Goal: Task Accomplishment & Management: Complete application form

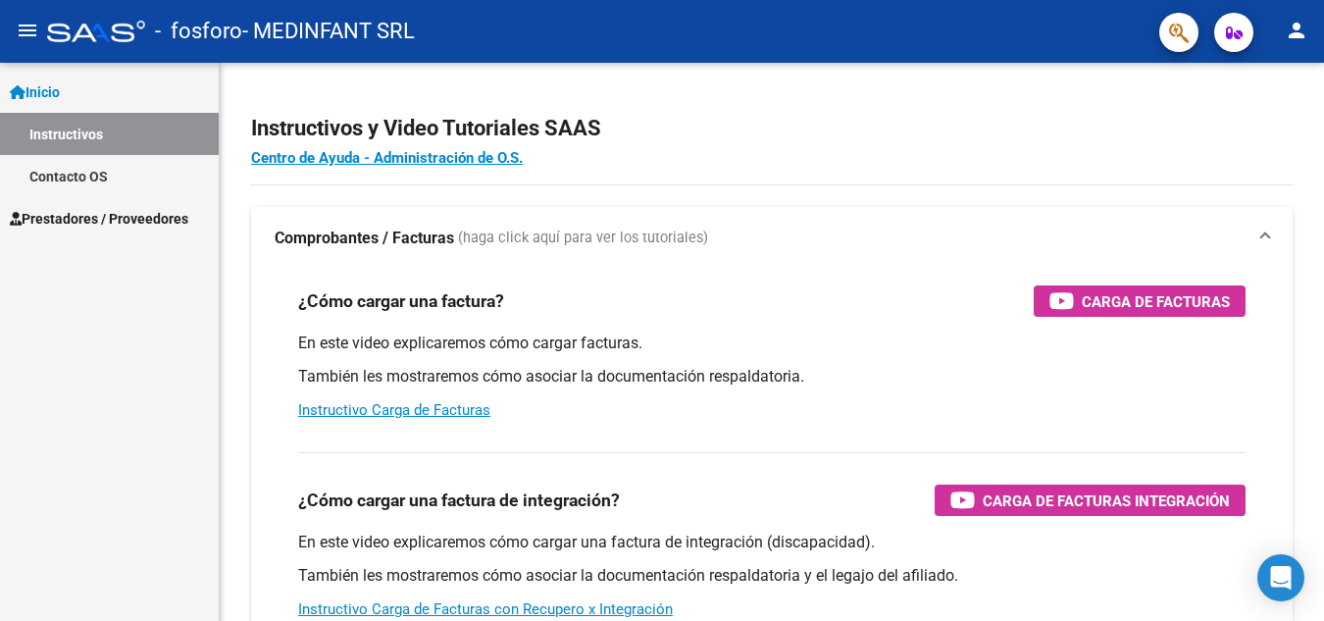
click at [138, 217] on span "Prestadores / Proveedores" at bounding box center [99, 219] width 178 height 22
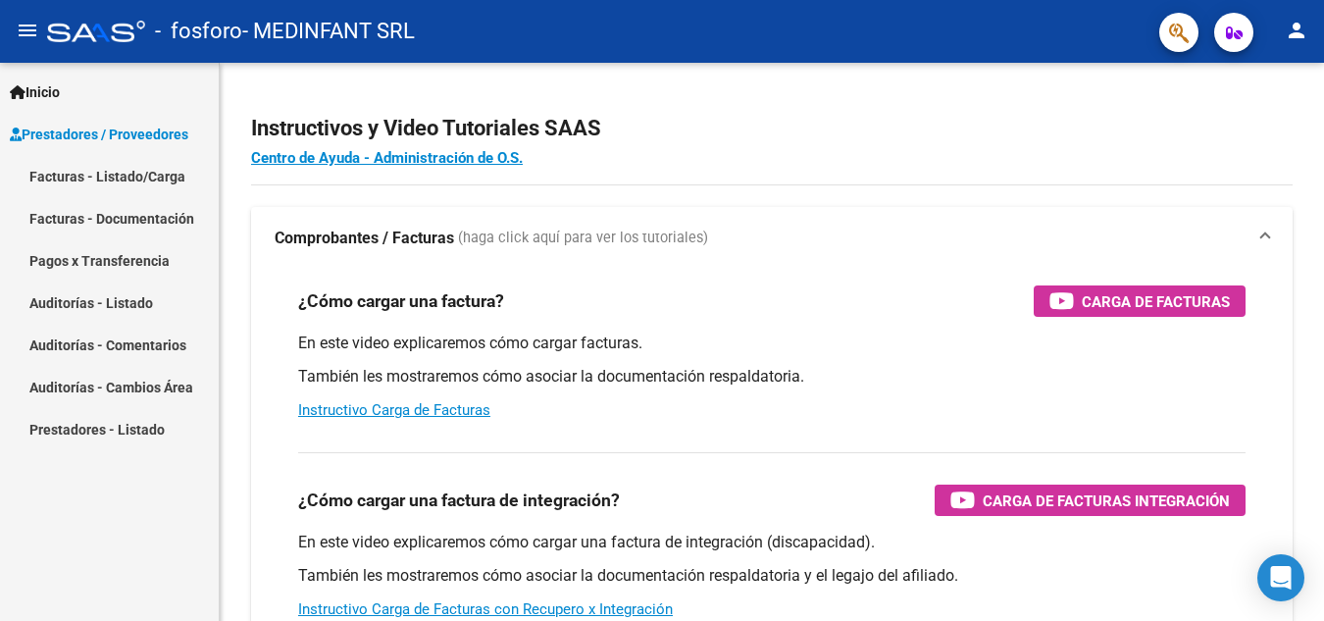
click at [133, 175] on link "Facturas - Listado/Carga" at bounding box center [109, 176] width 219 height 42
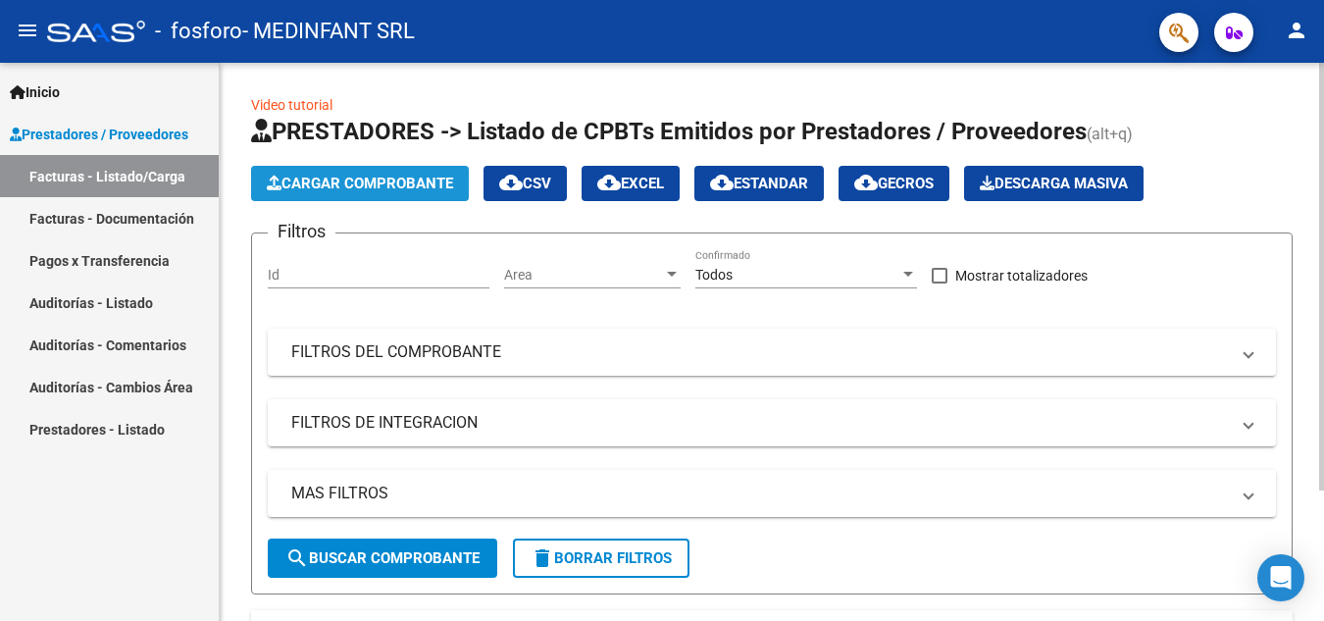
click at [341, 190] on span "Cargar Comprobante" at bounding box center [360, 184] width 186 height 18
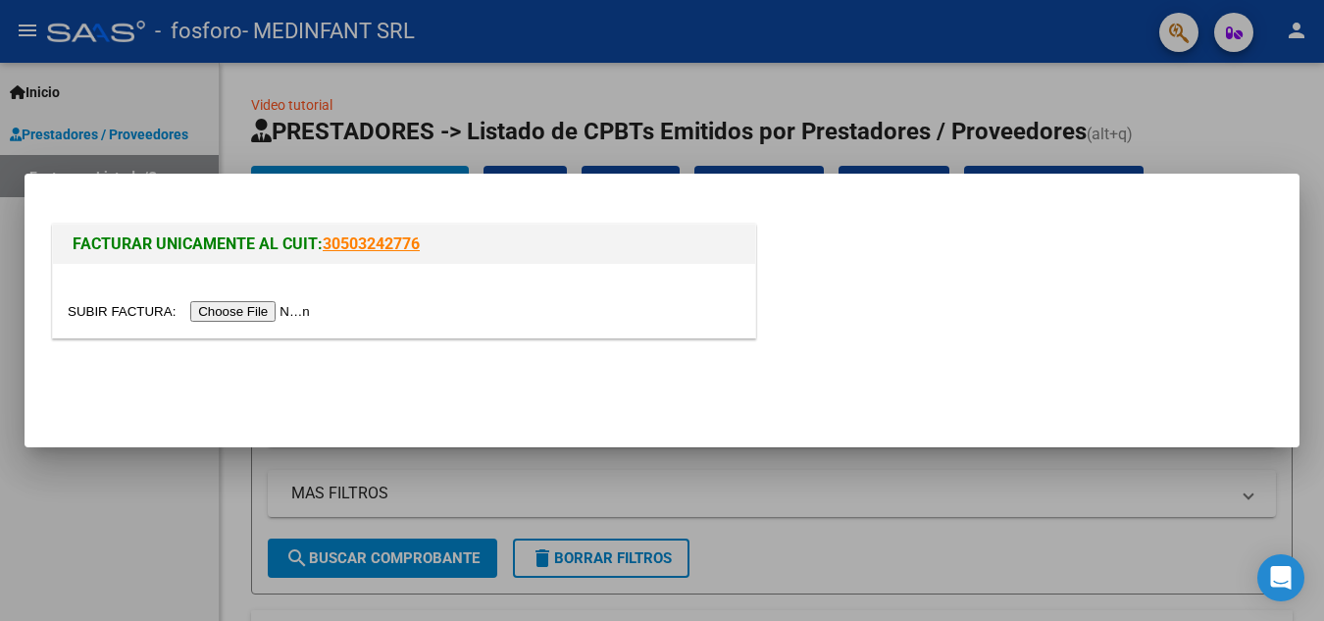
click at [274, 307] on input "file" at bounding box center [192, 311] width 248 height 21
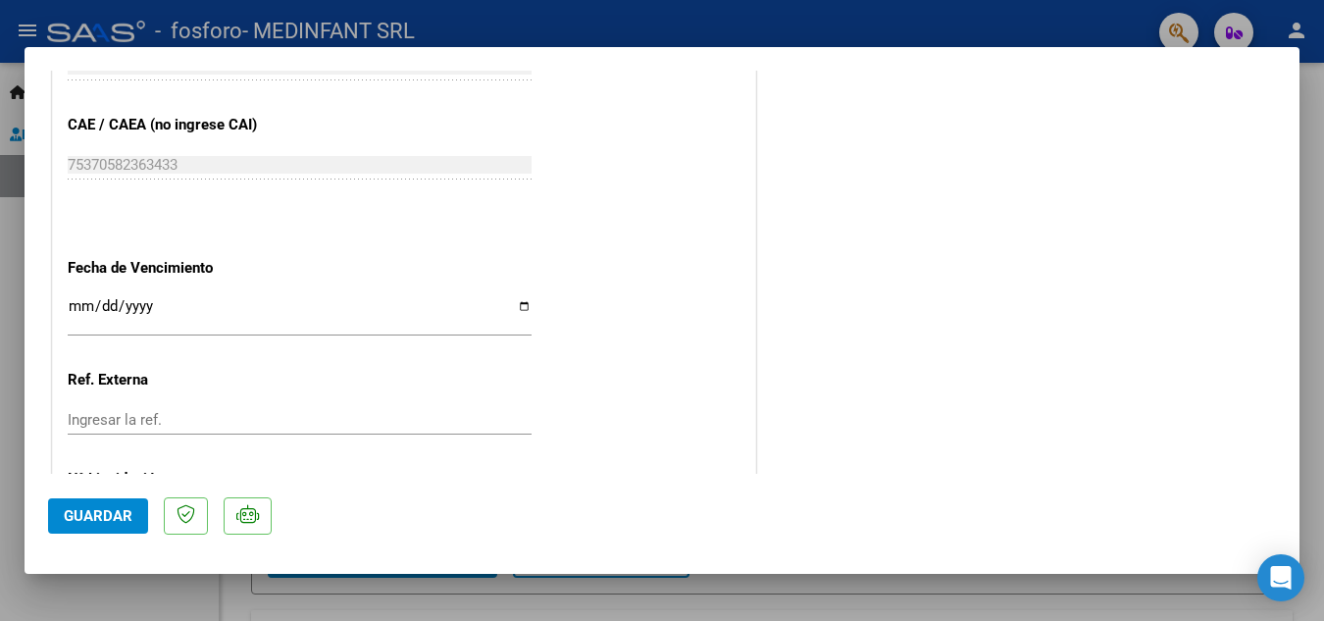
scroll to position [1079, 0]
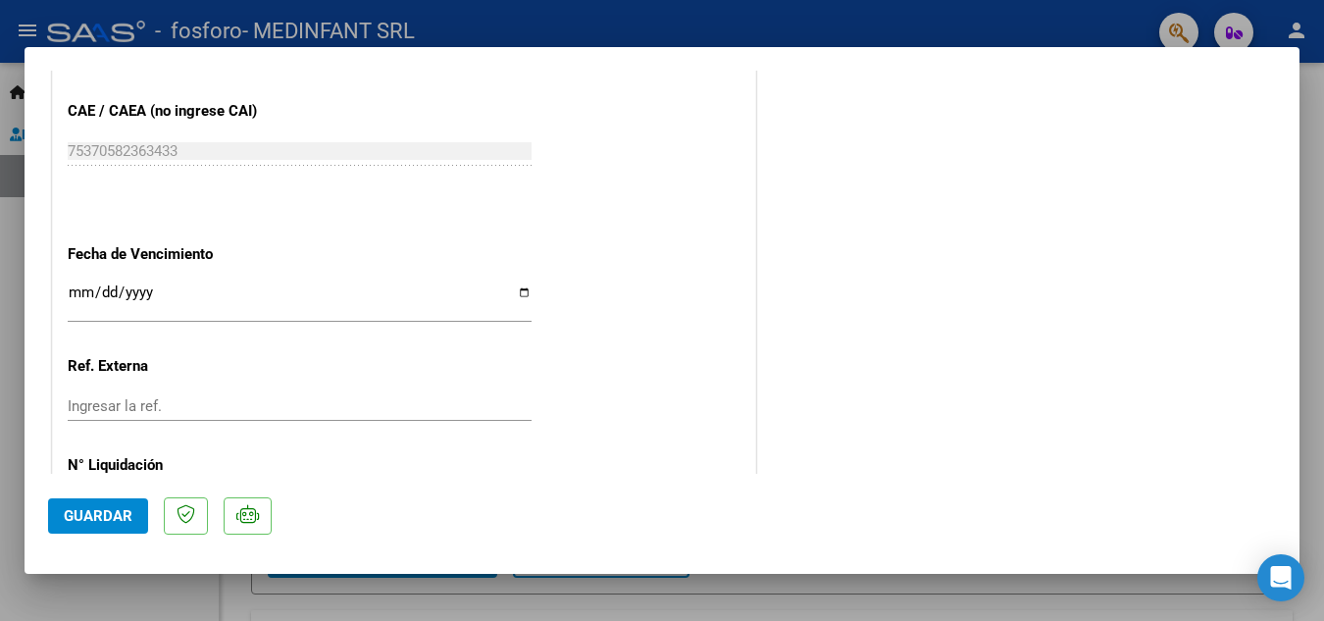
click at [521, 296] on input "Ingresar la fecha" at bounding box center [300, 299] width 464 height 31
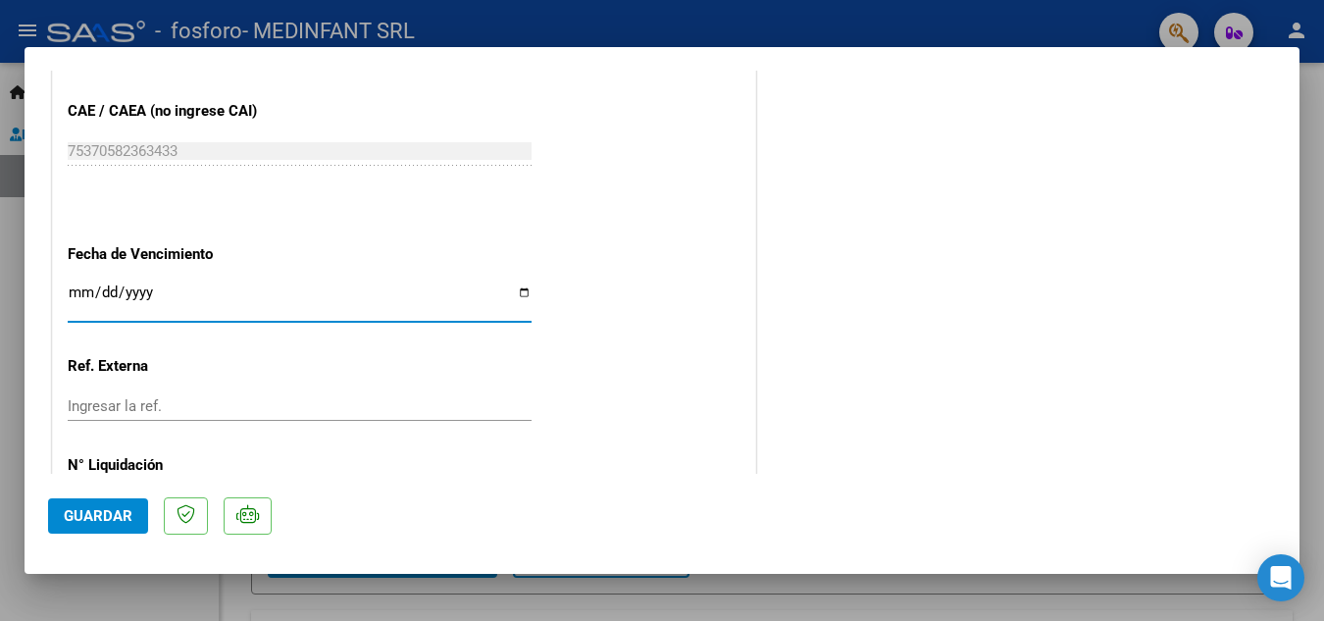
type input "[DATE]"
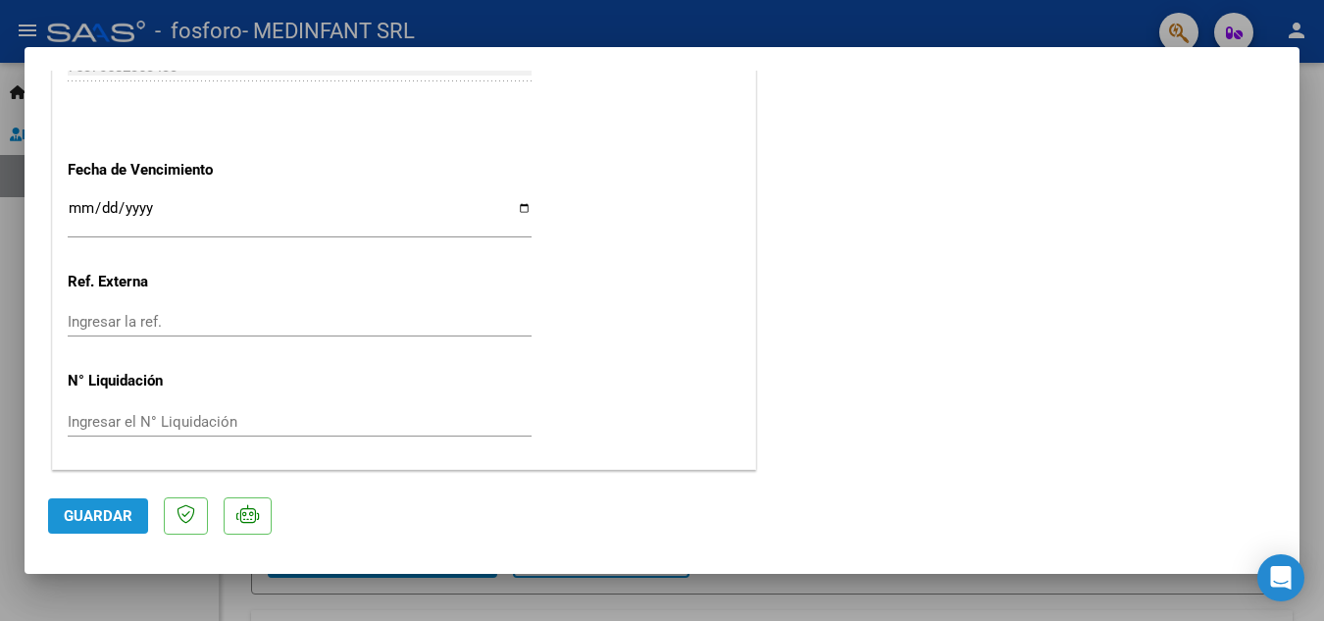
click at [80, 513] on span "Guardar" at bounding box center [98, 516] width 69 height 18
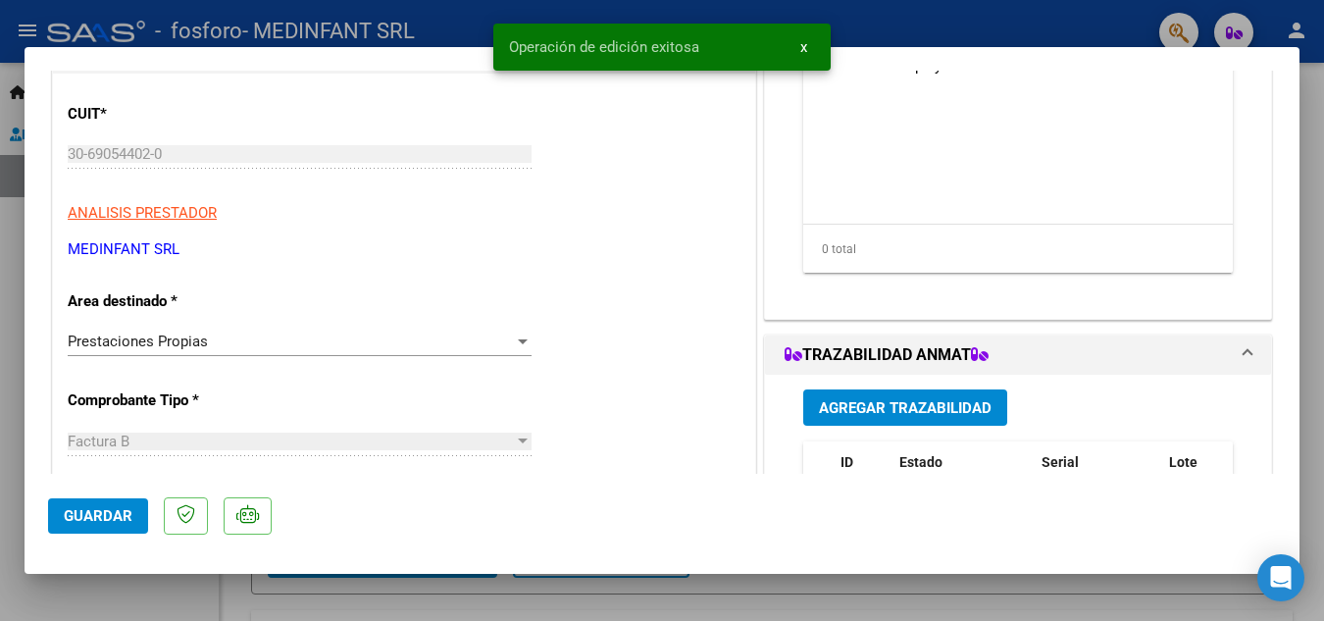
scroll to position [0, 0]
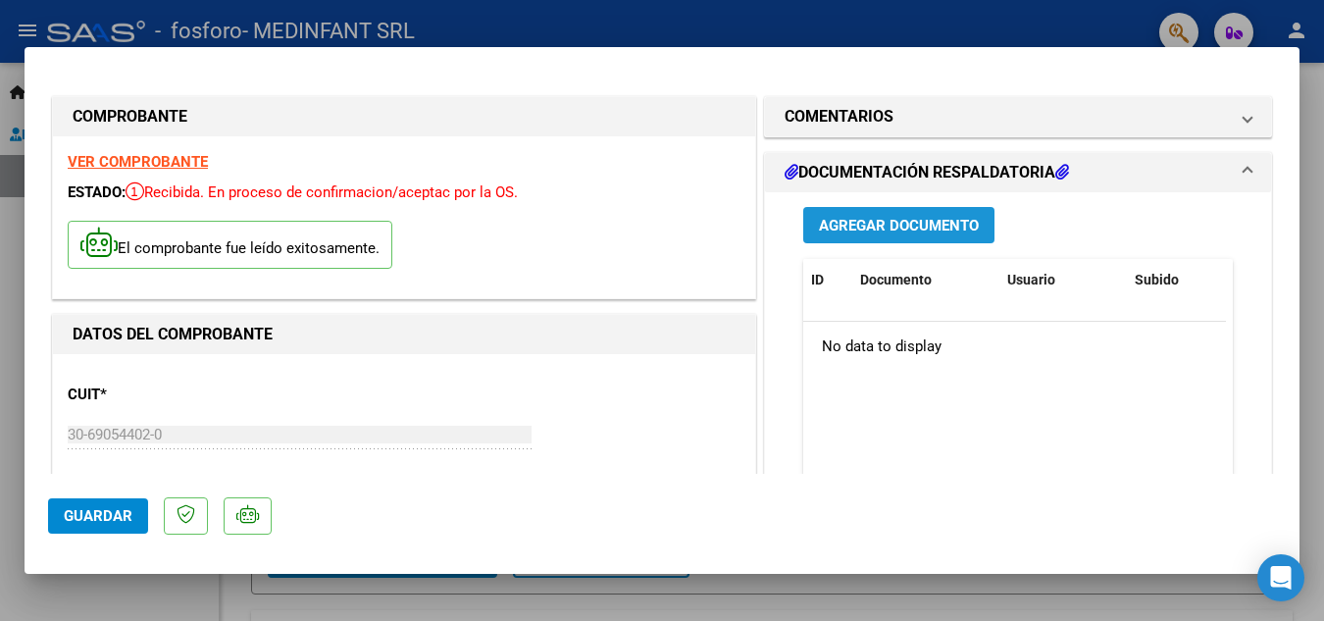
click at [893, 226] on span "Agregar Documento" at bounding box center [899, 226] width 160 height 18
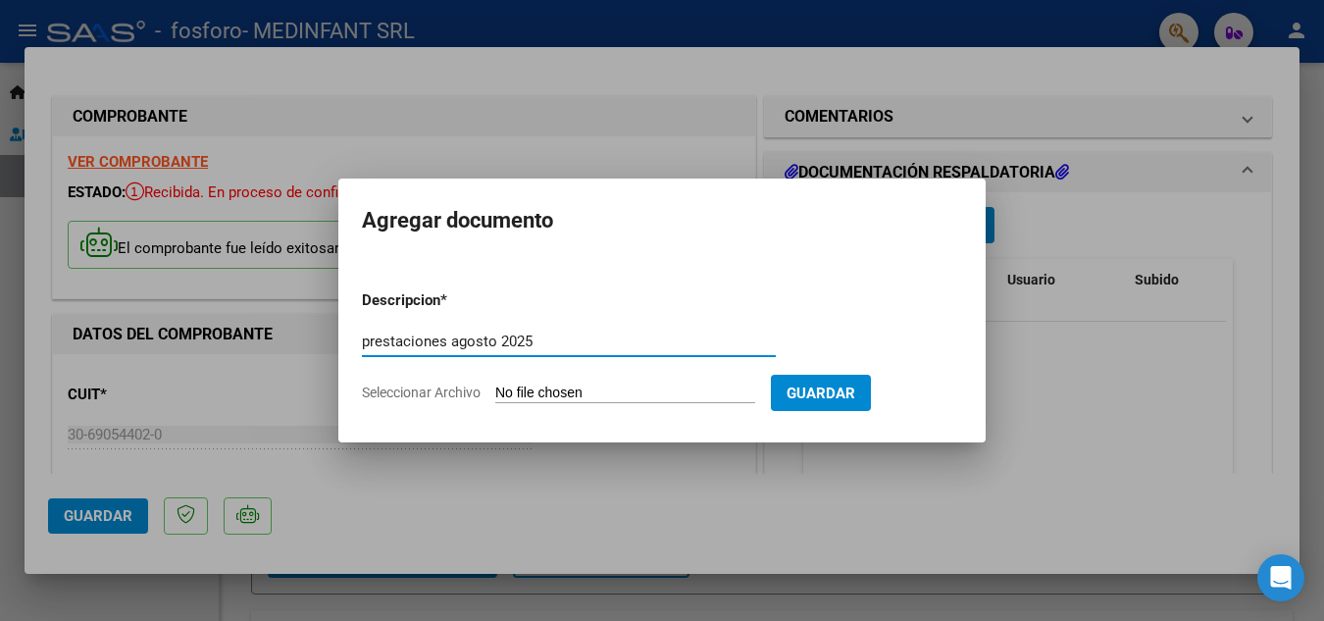
type input "prestaciones agosto 2025"
click at [681, 389] on input "Seleccionar Archivo" at bounding box center [625, 393] width 260 height 19
type input "C:\fakepath\OSPIF.XLS"
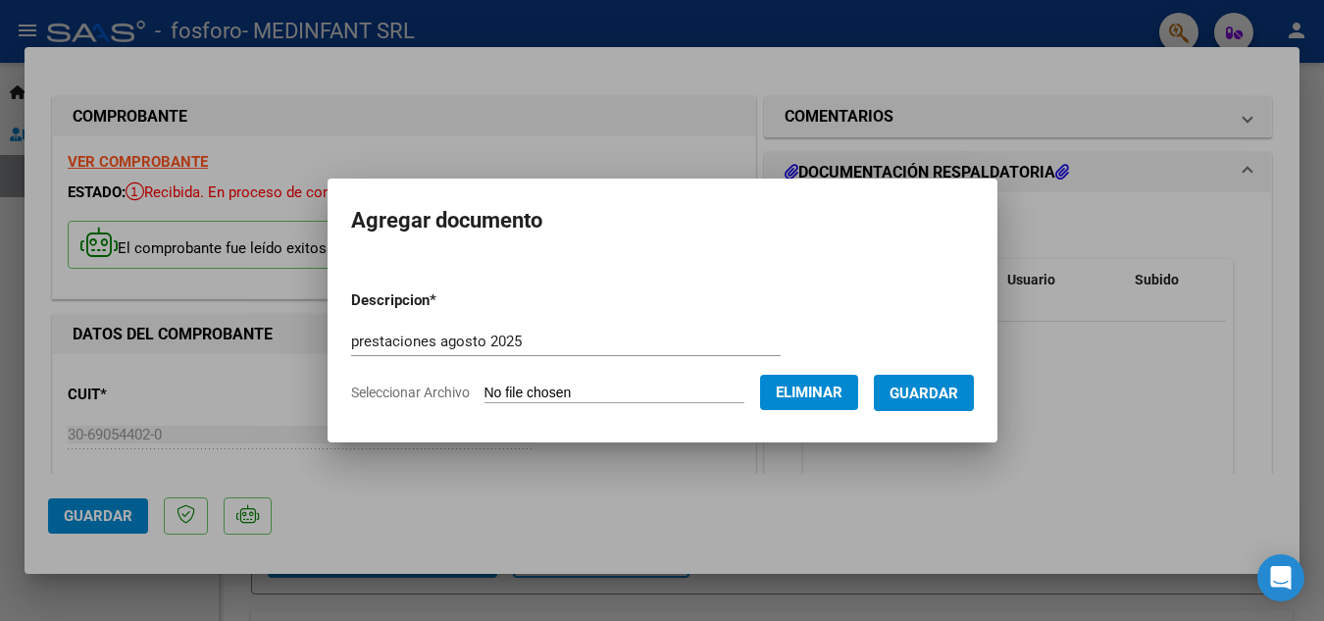
click at [924, 392] on span "Guardar" at bounding box center [923, 393] width 69 height 18
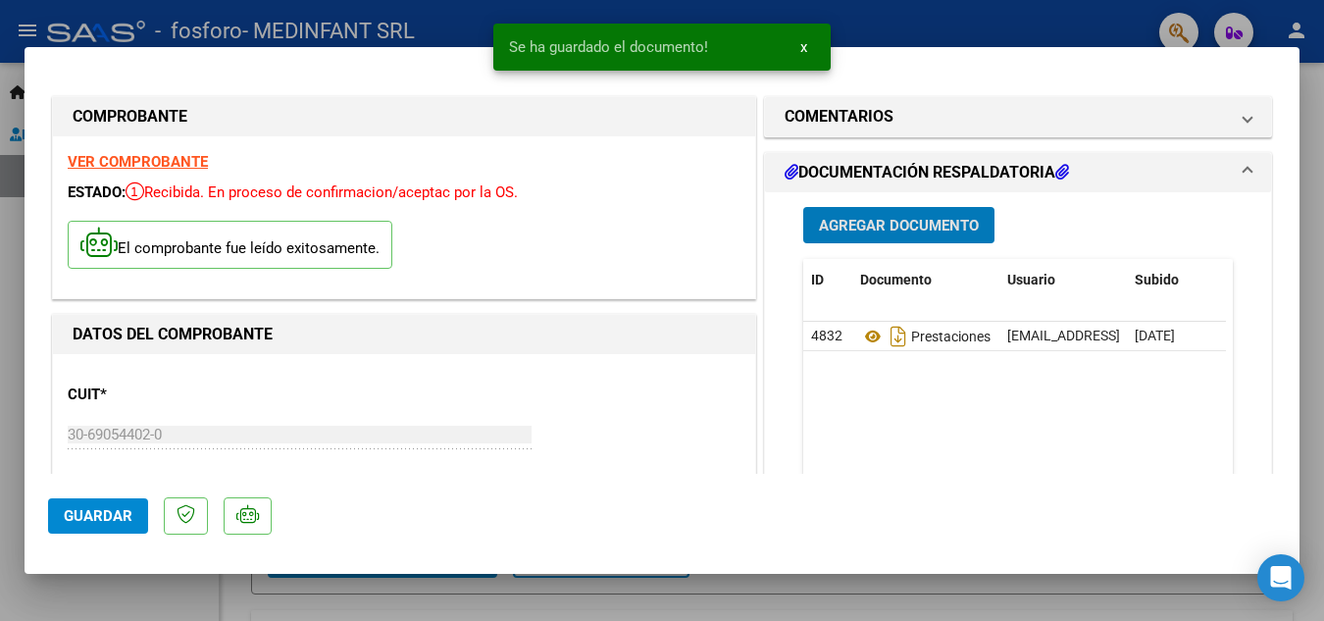
click at [867, 223] on span "Agregar Documento" at bounding box center [899, 226] width 160 height 18
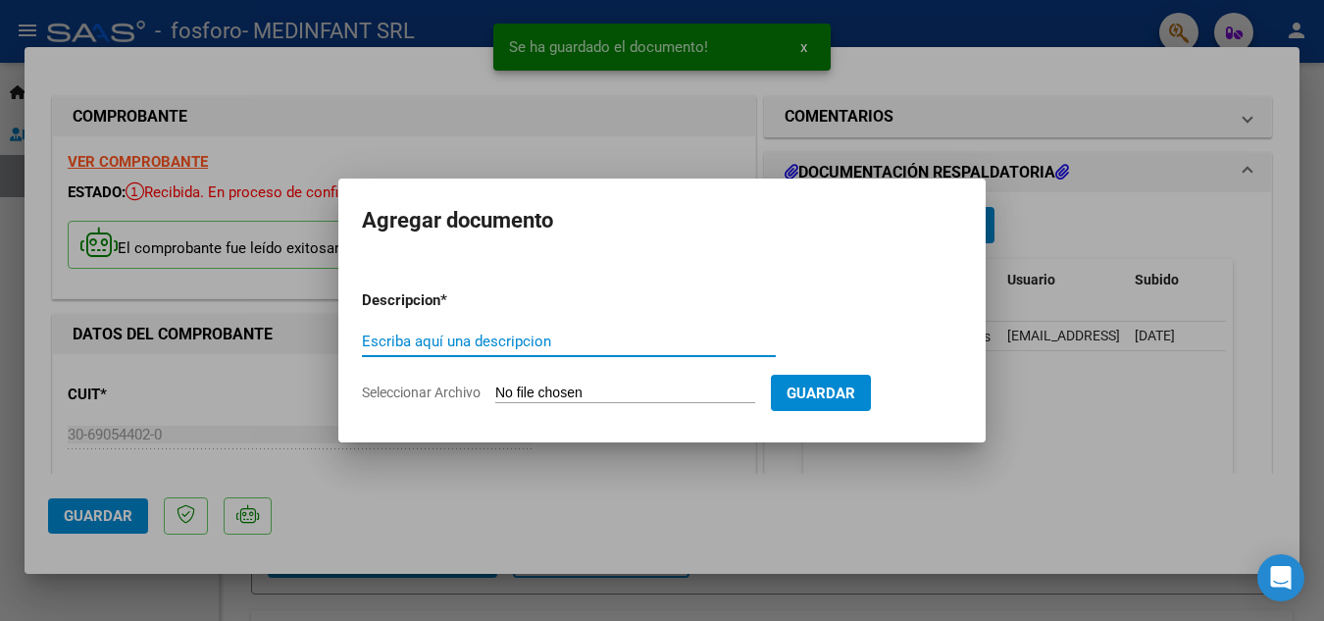
click at [555, 335] on input "Escriba aquí una descripcion" at bounding box center [569, 341] width 414 height 18
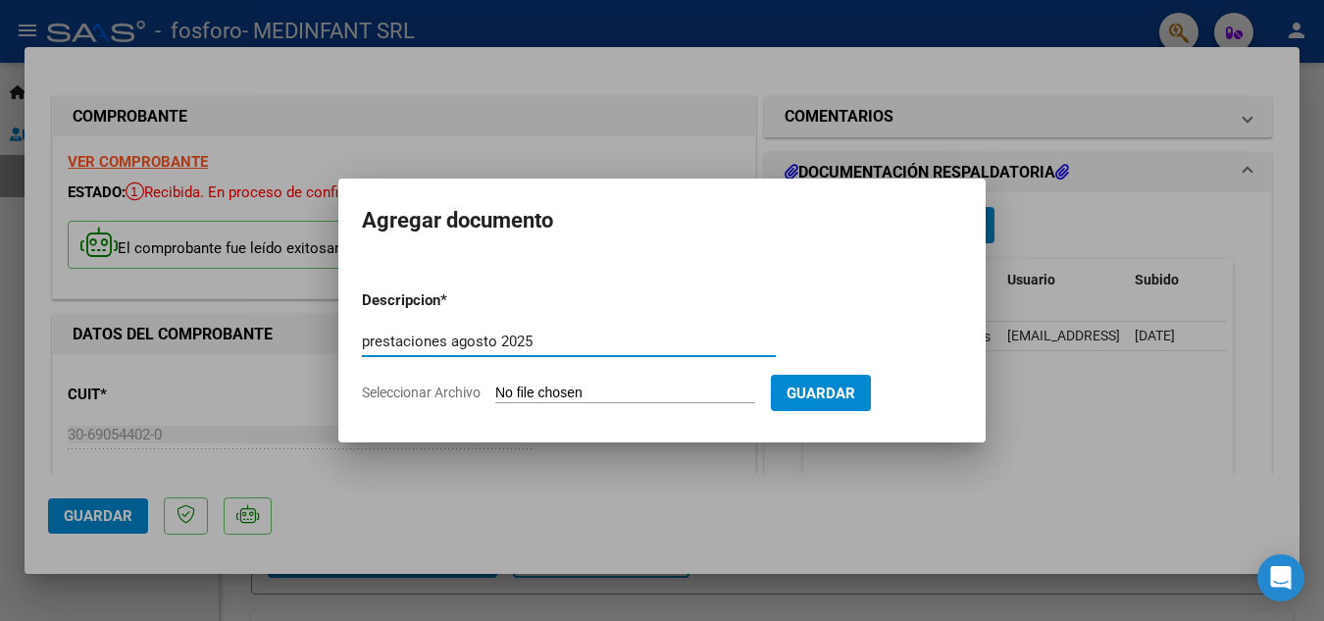
type input "prestaciones agosto 2025"
click at [682, 389] on input "Seleccionar Archivo" at bounding box center [625, 393] width 260 height 19
type input "C:\fakepath\OSPIF.pdf"
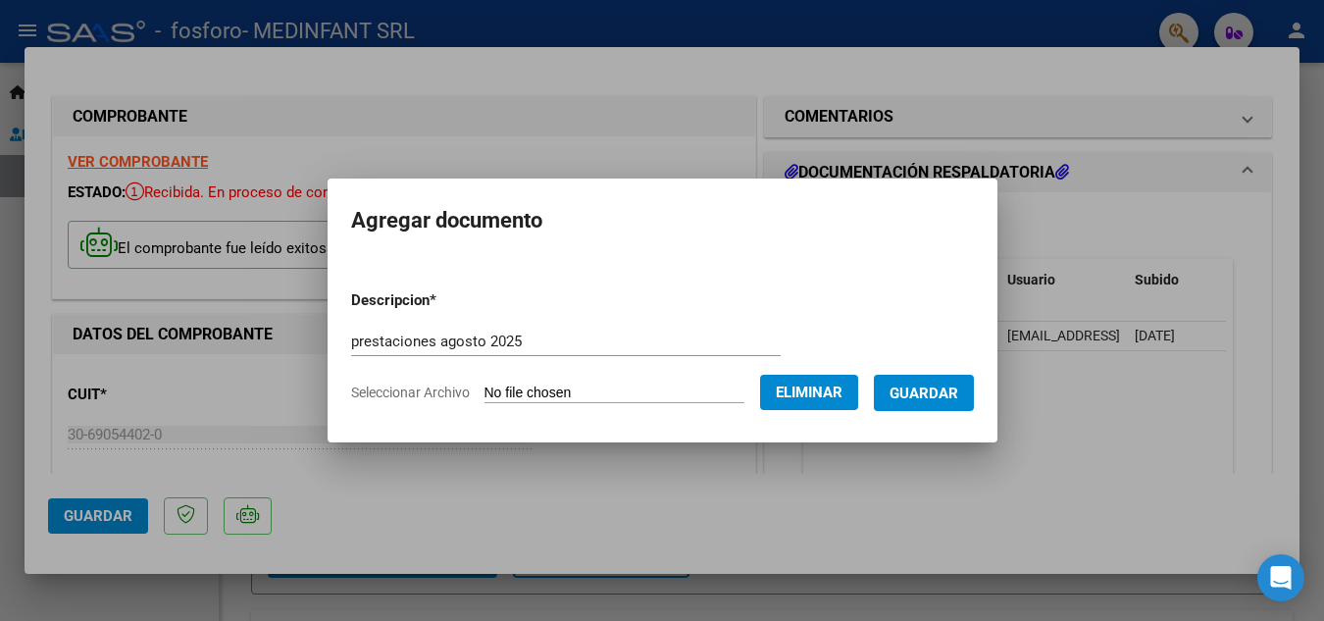
click at [946, 393] on span "Guardar" at bounding box center [923, 393] width 69 height 18
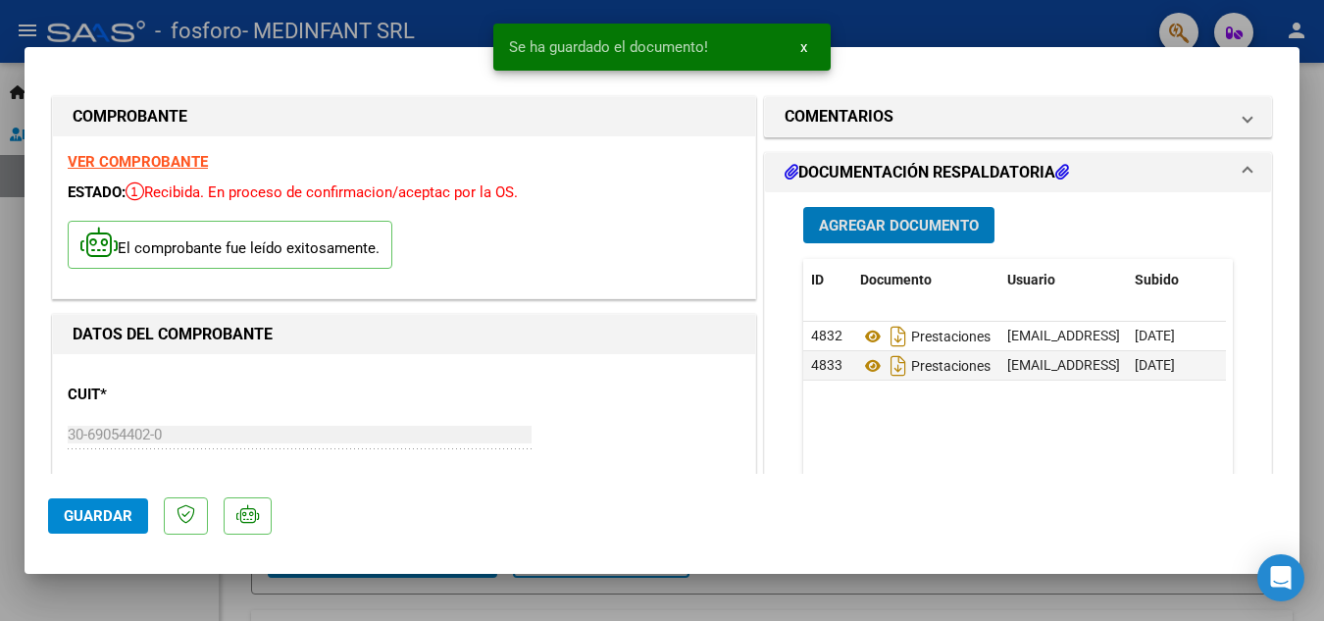
scroll to position [490, 0]
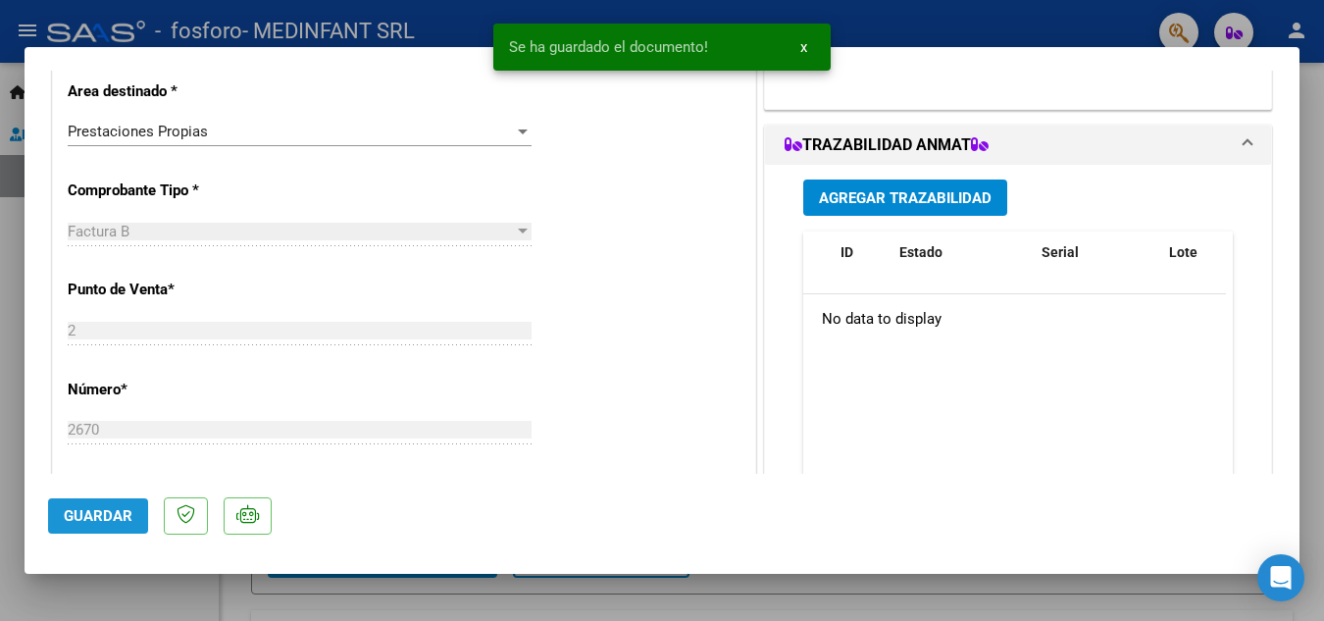
click at [92, 515] on span "Guardar" at bounding box center [98, 516] width 69 height 18
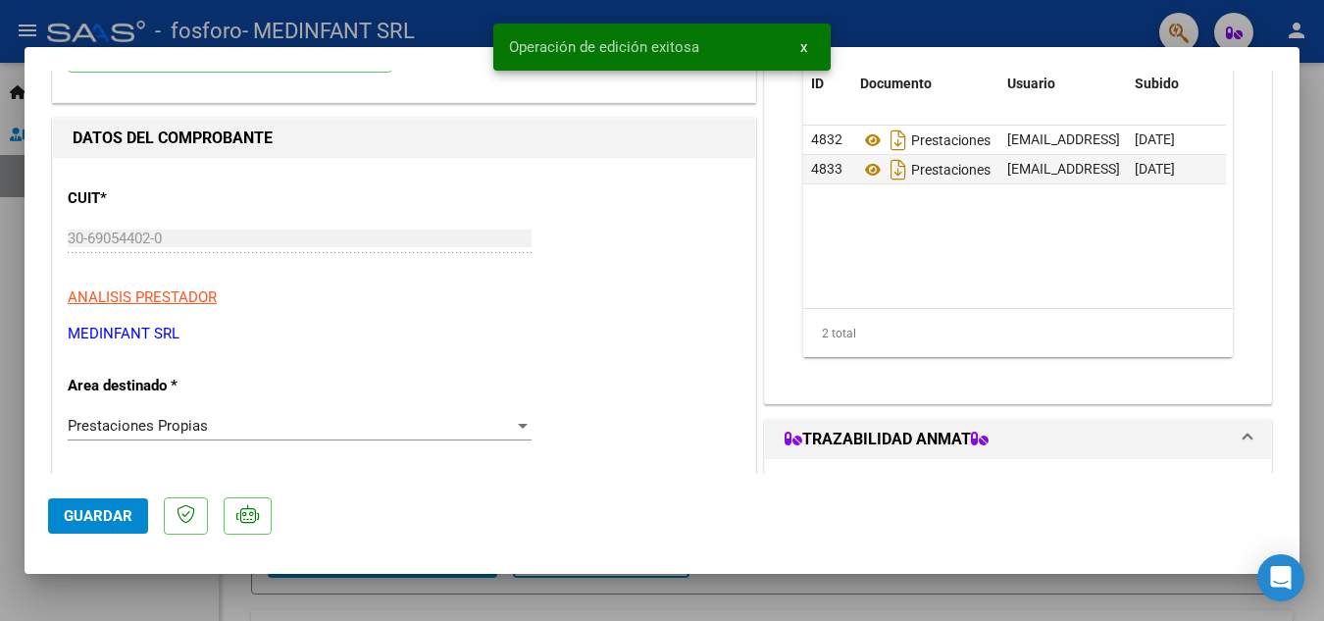
scroll to position [0, 0]
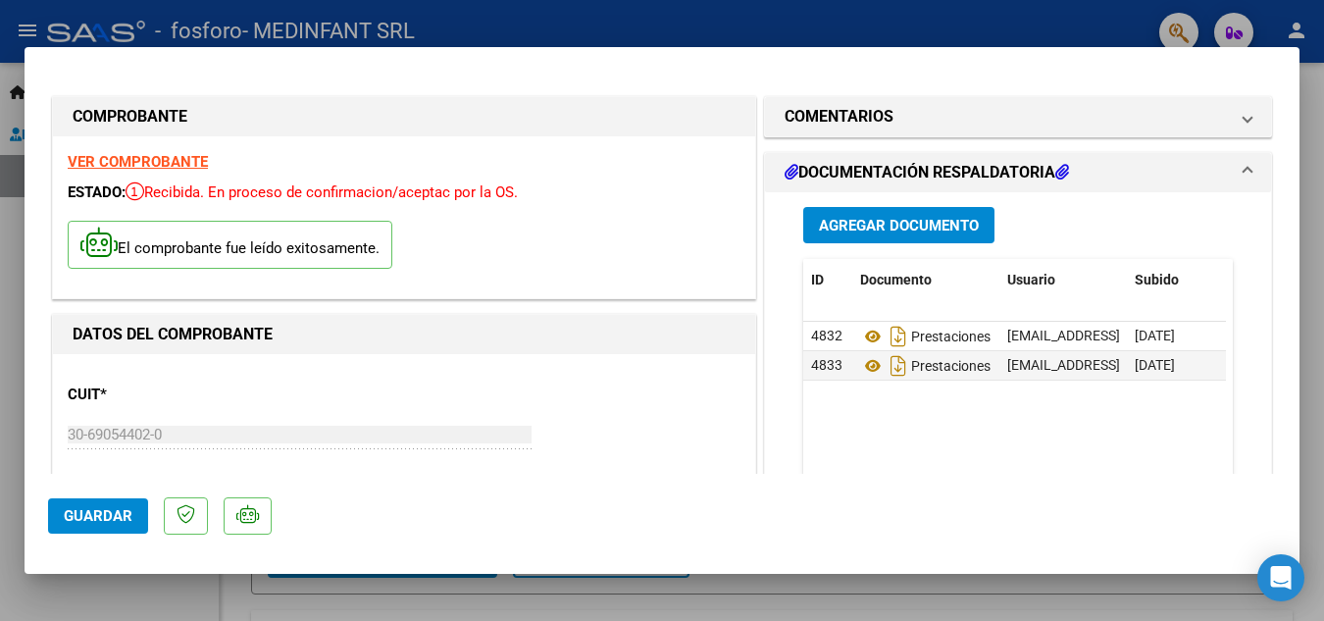
click at [533, 590] on div at bounding box center [662, 310] width 1324 height 621
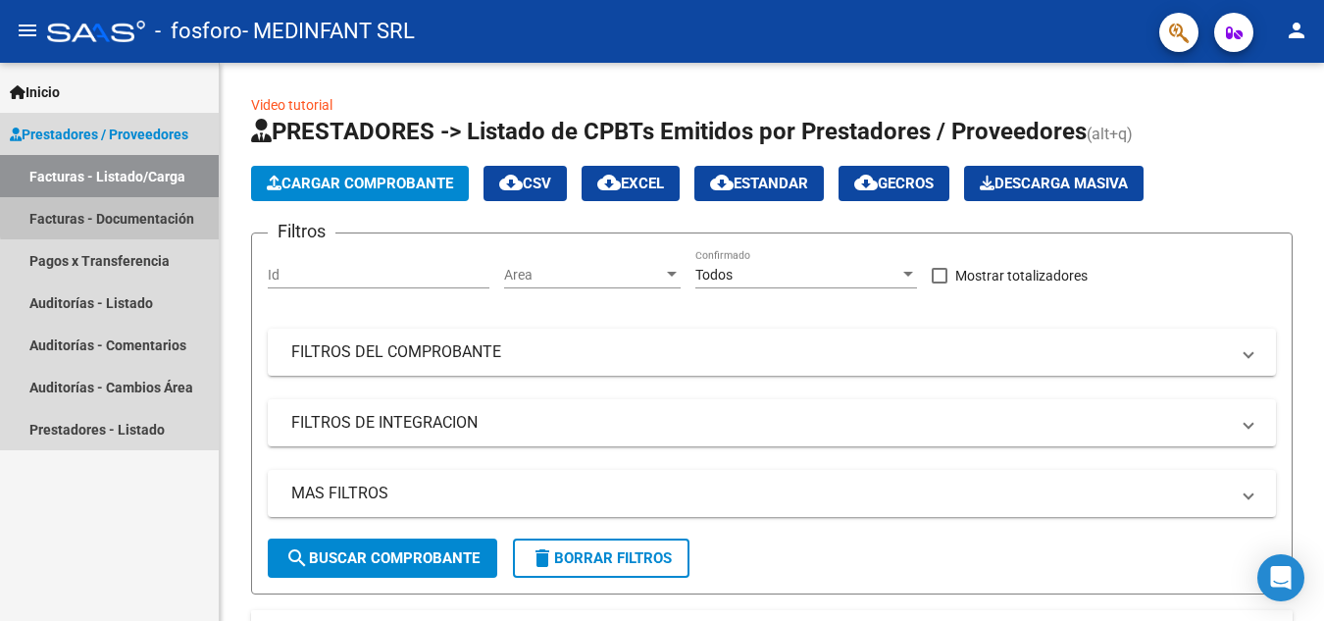
click at [114, 216] on link "Facturas - Documentación" at bounding box center [109, 218] width 219 height 42
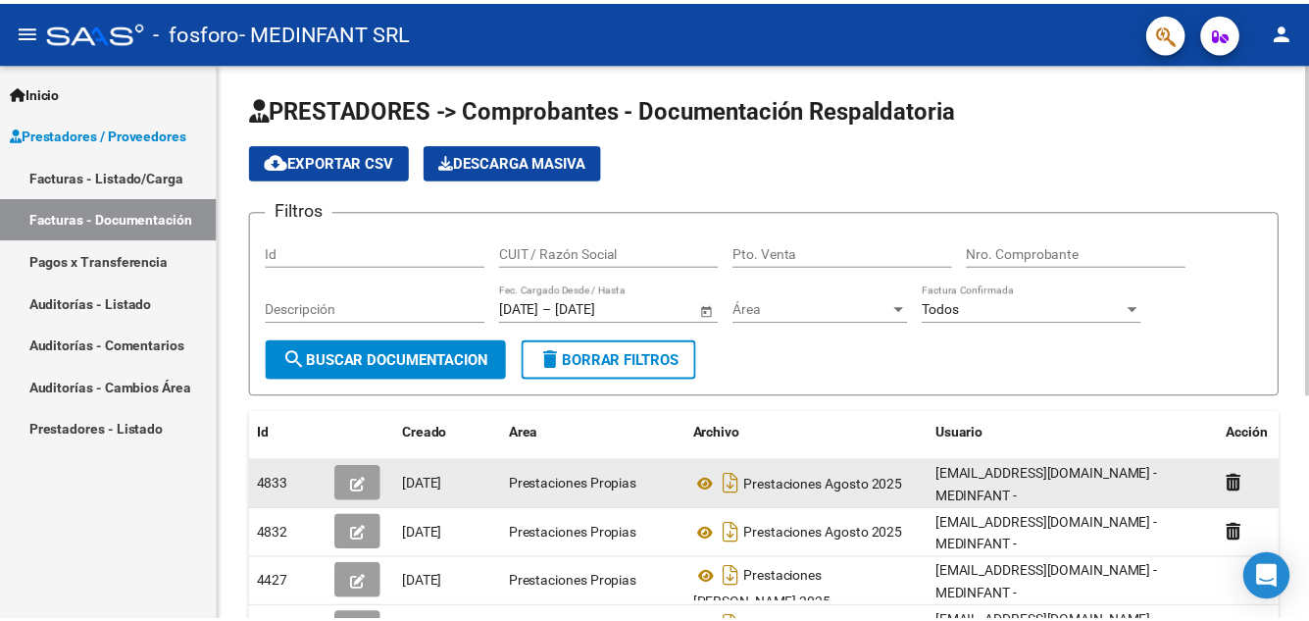
scroll to position [98, 0]
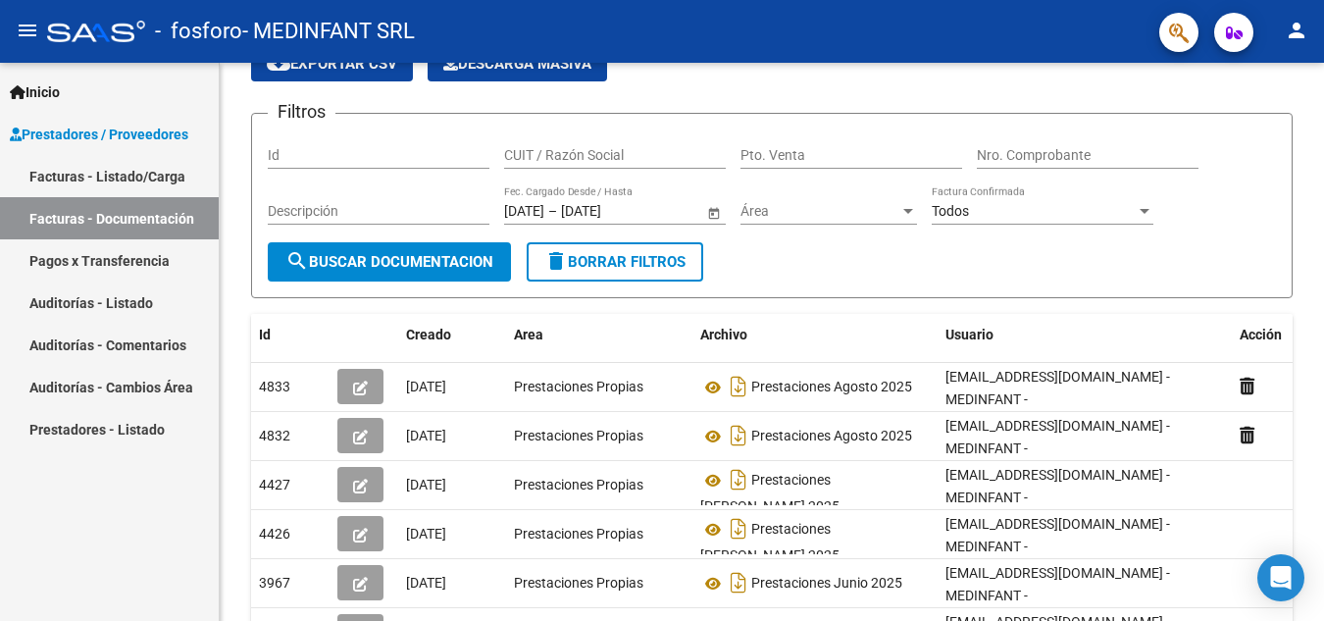
click at [1292, 27] on mat-icon "person" at bounding box center [1296, 31] width 24 height 24
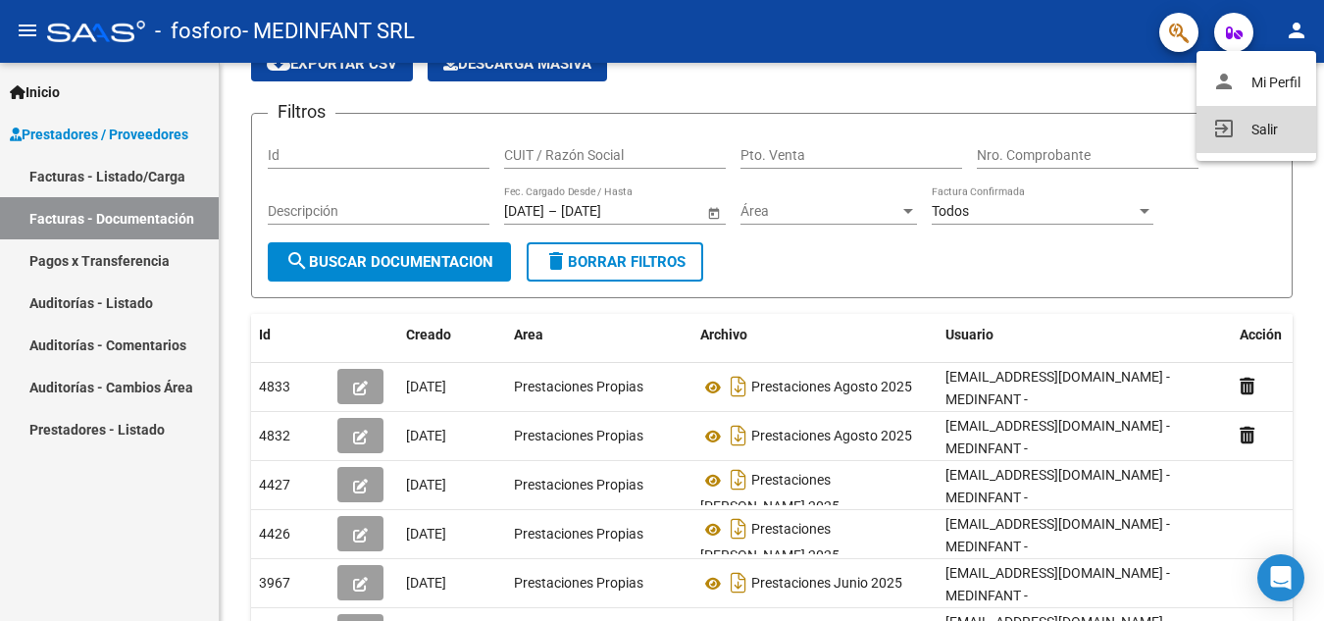
click at [1262, 125] on button "exit_to_app Salir" at bounding box center [1256, 129] width 120 height 47
